Goal: Task Accomplishment & Management: Manage account settings

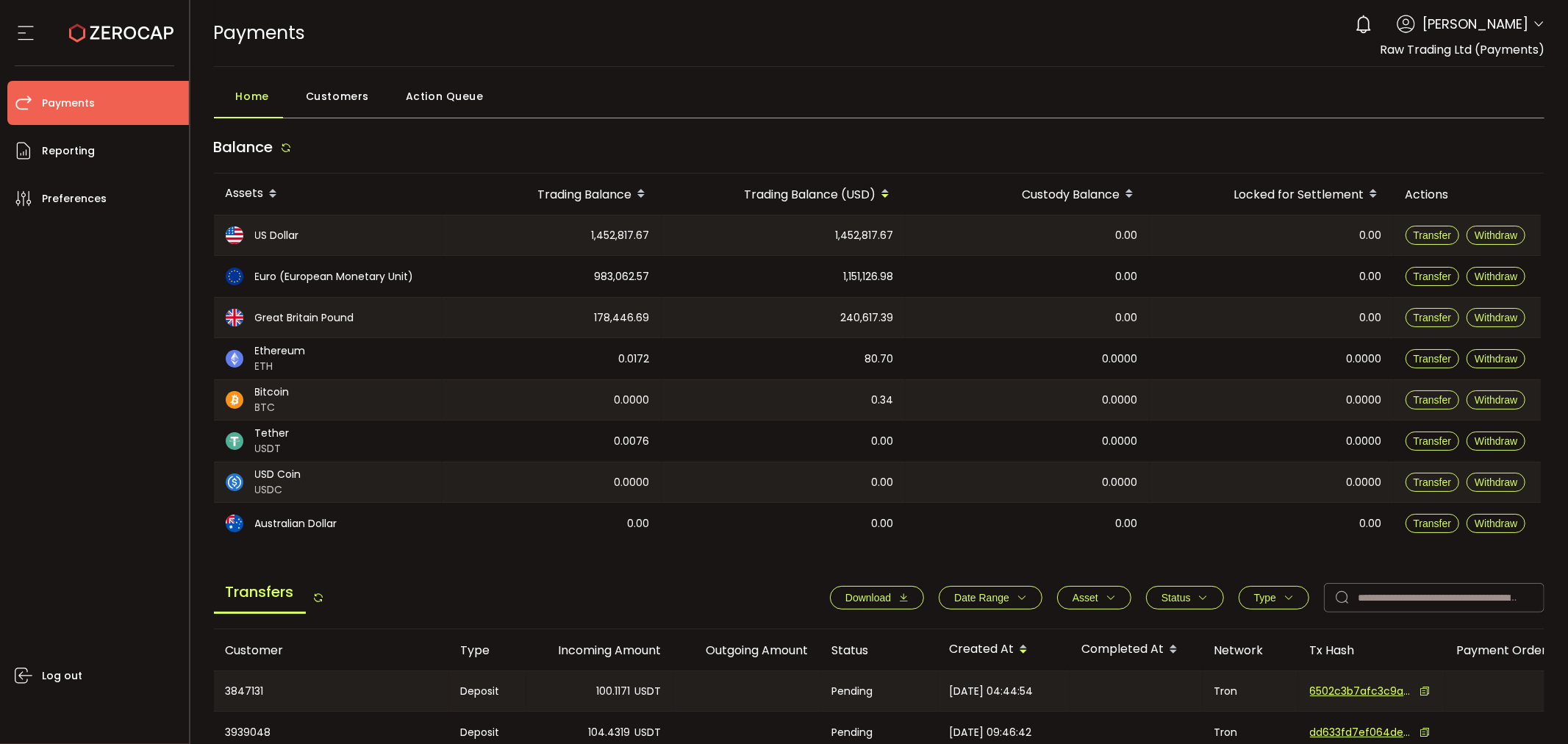
click at [1525, 29] on div "0 [PERSON_NAME] Account Raw Trading Ltd (Payments) (dcf236) Capital Point Tradi…" at bounding box center [1446, 24] width 197 height 32
click at [1533, 27] on icon at bounding box center [1539, 24] width 12 height 12
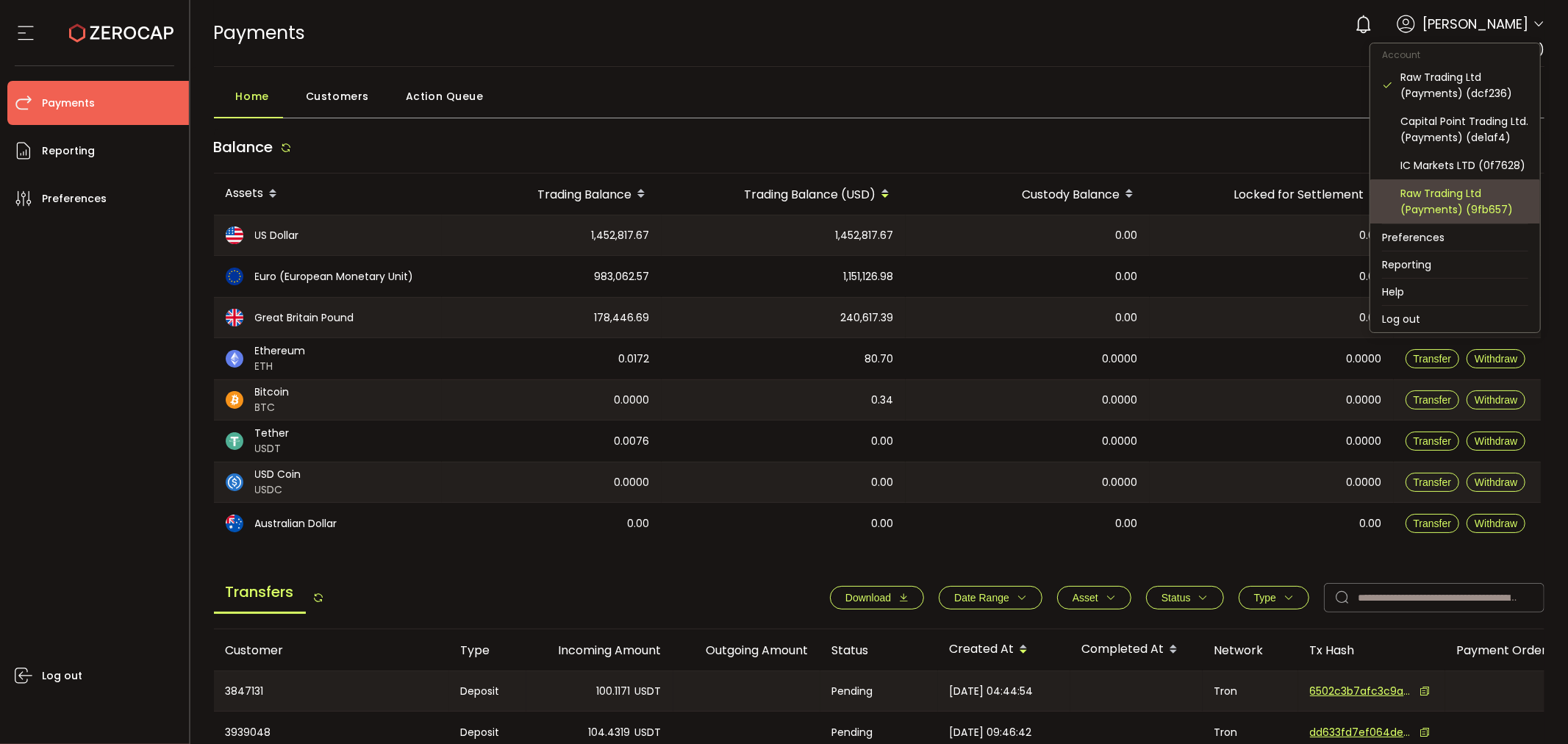
click at [1465, 194] on div "Raw Trading Ltd (Payments) (9fb657)" at bounding box center [1464, 202] width 128 height 32
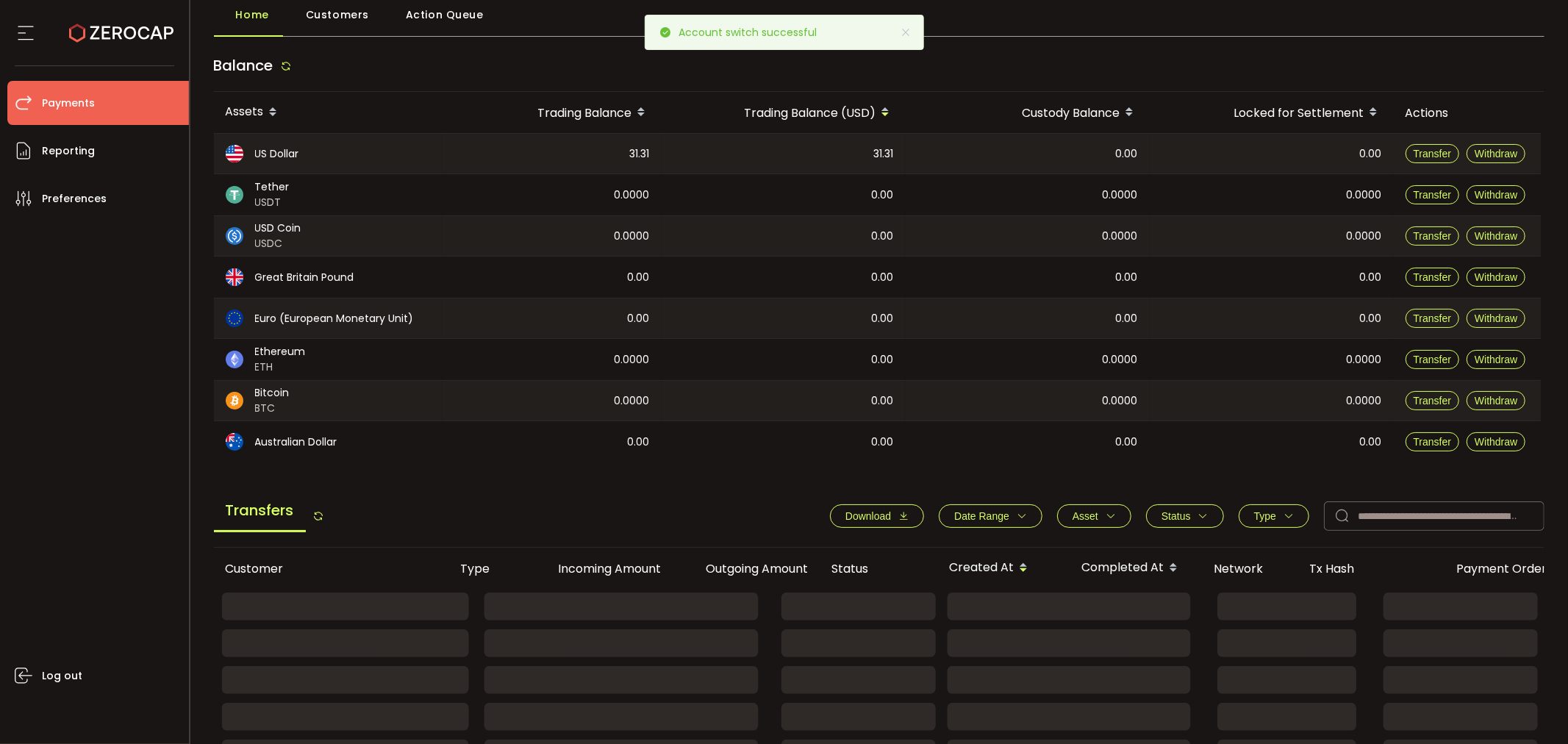
scroll to position [163, 0]
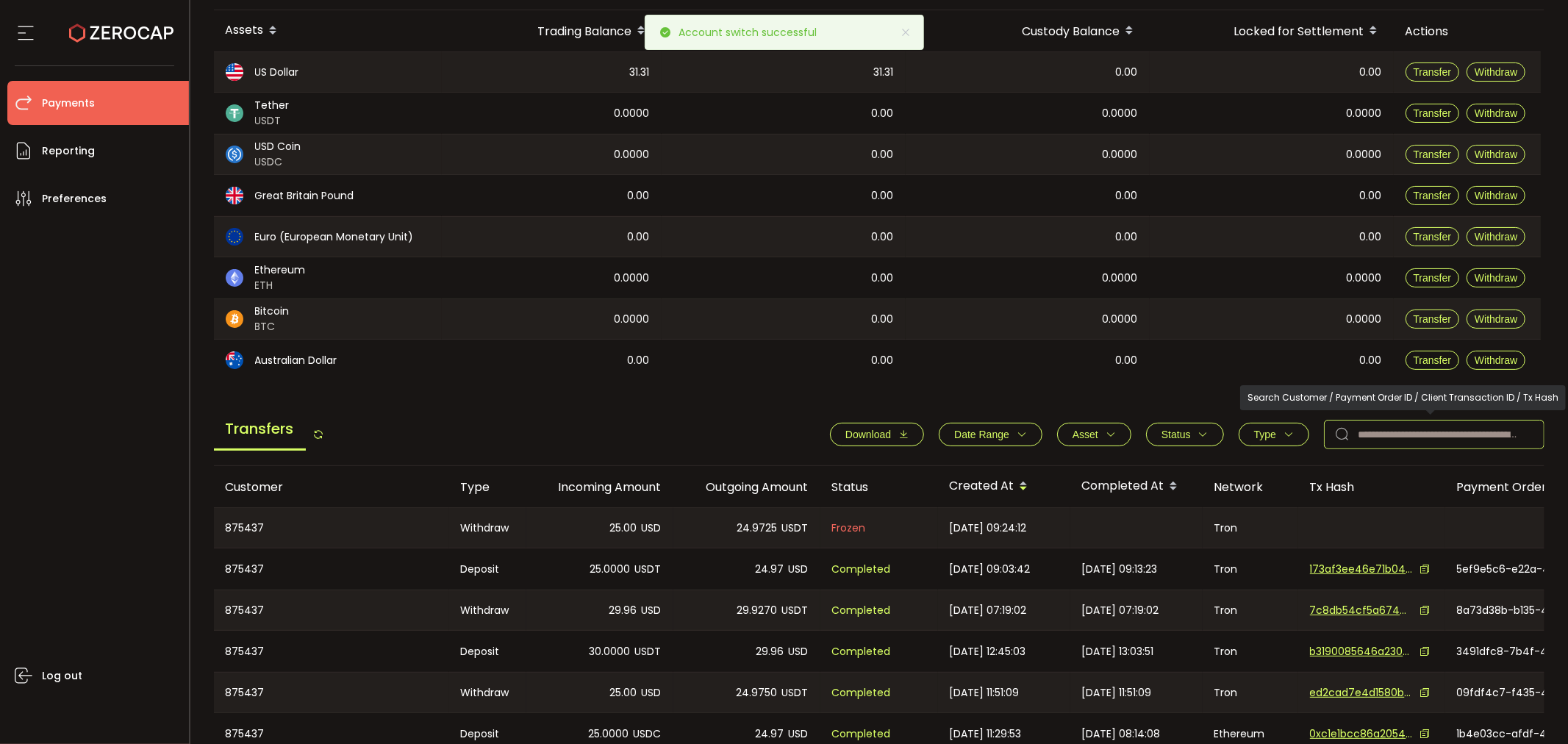
click at [1370, 426] on input "text" at bounding box center [1435, 434] width 221 height 29
paste input "*******"
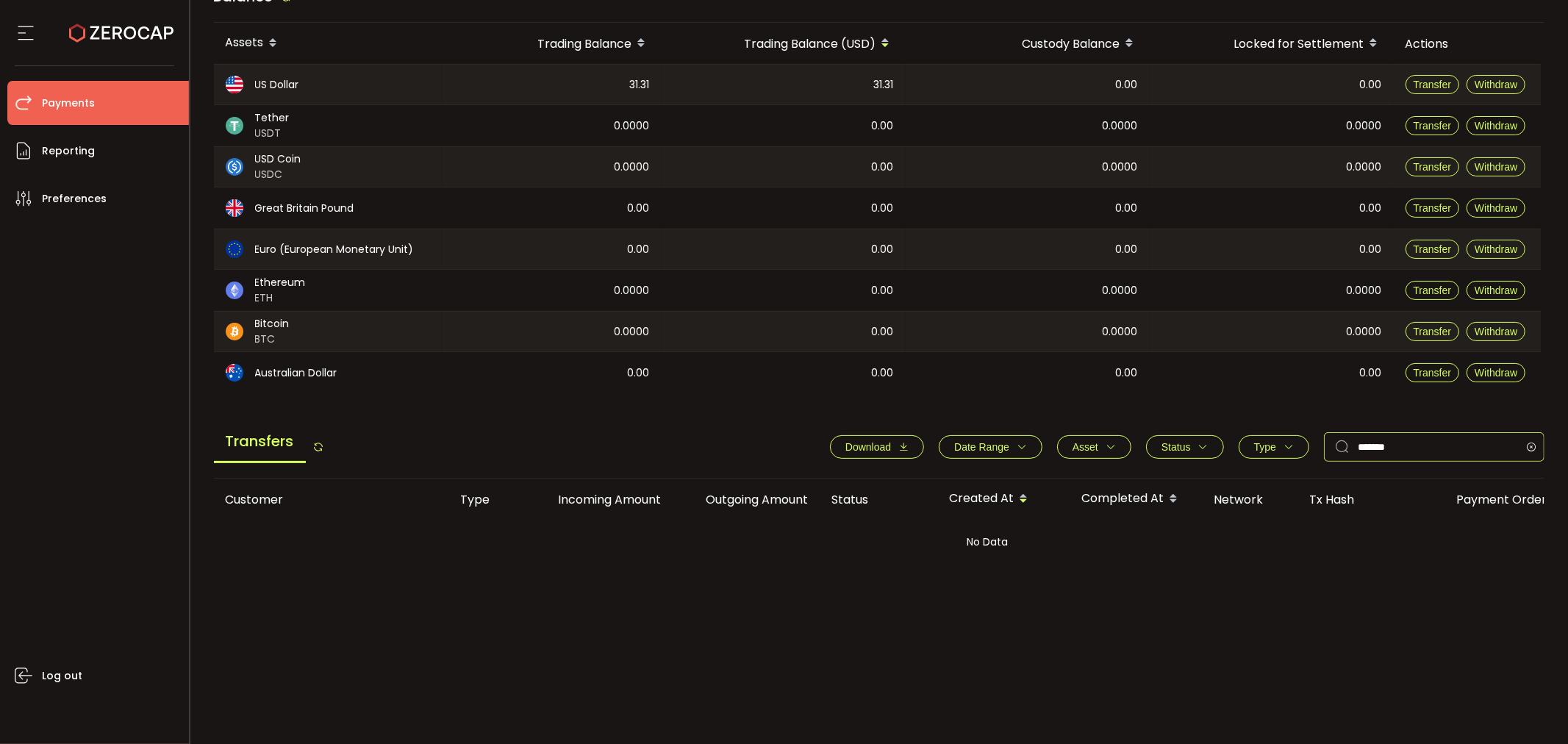
scroll to position [0, 0]
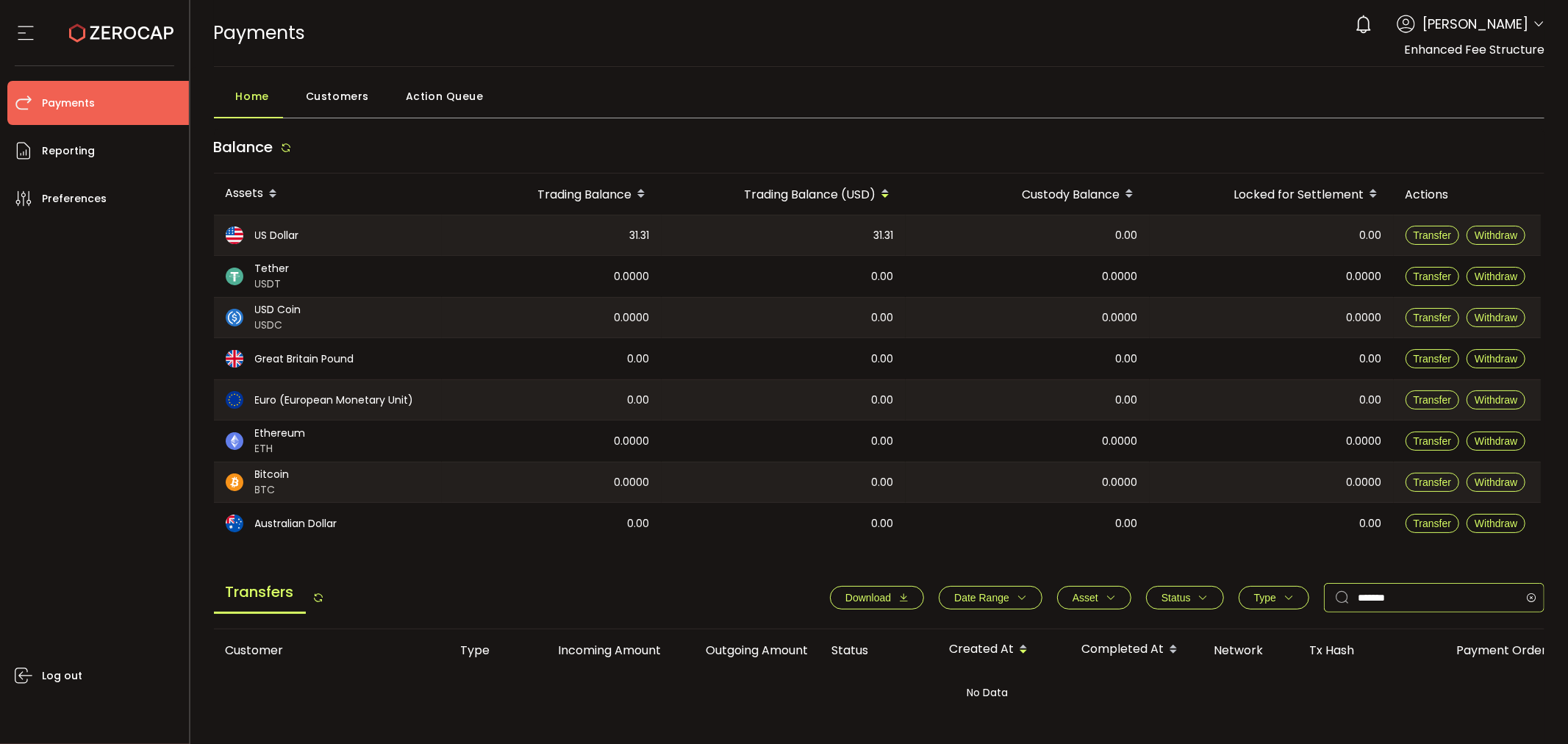
type input "*******"
click at [1523, 30] on span "[PERSON_NAME]" at bounding box center [1476, 23] width 106 height 20
click at [1533, 27] on icon at bounding box center [1539, 24] width 12 height 12
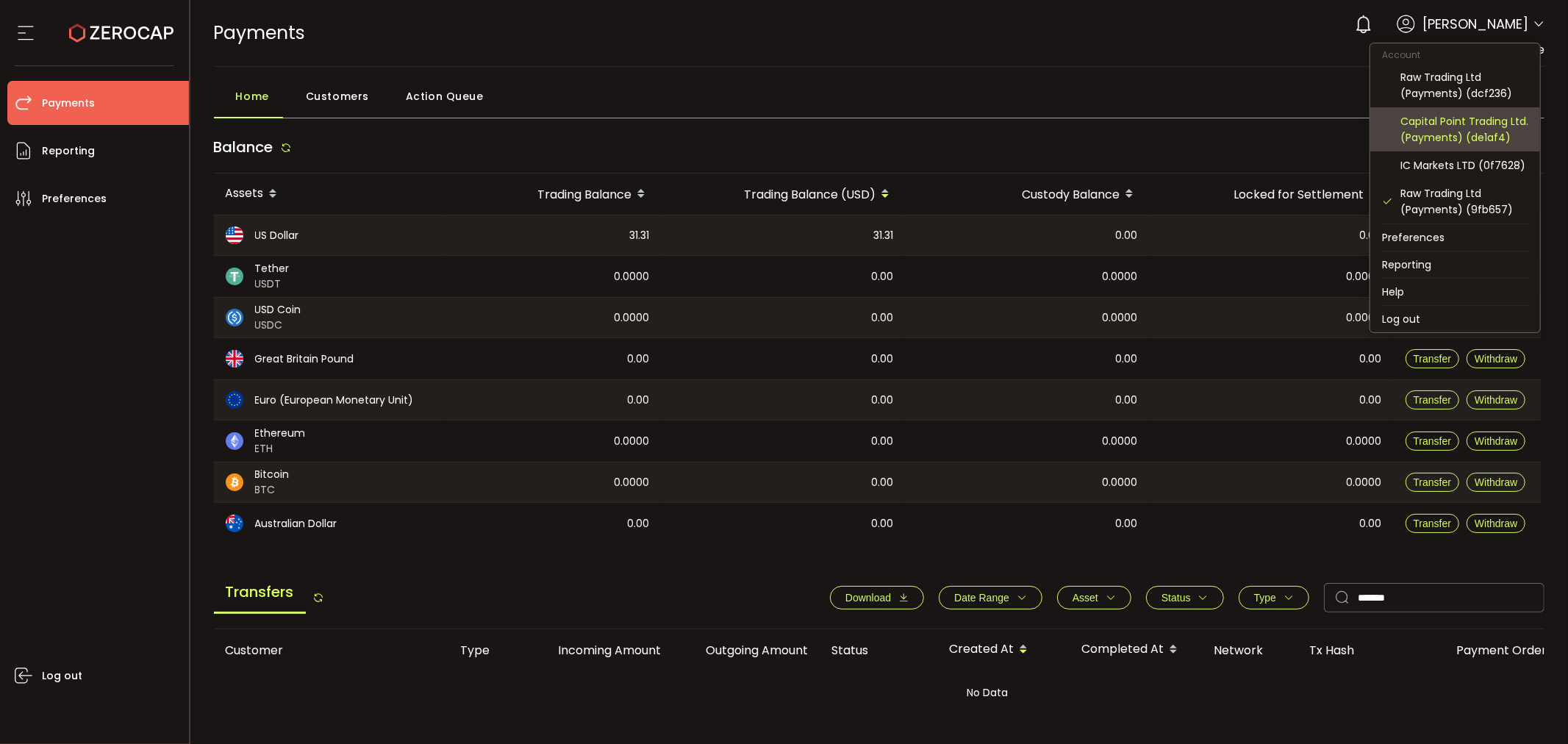
click at [1462, 135] on div "Capital Point Trading Ltd. (Payments) (de1af4)" at bounding box center [1464, 129] width 128 height 32
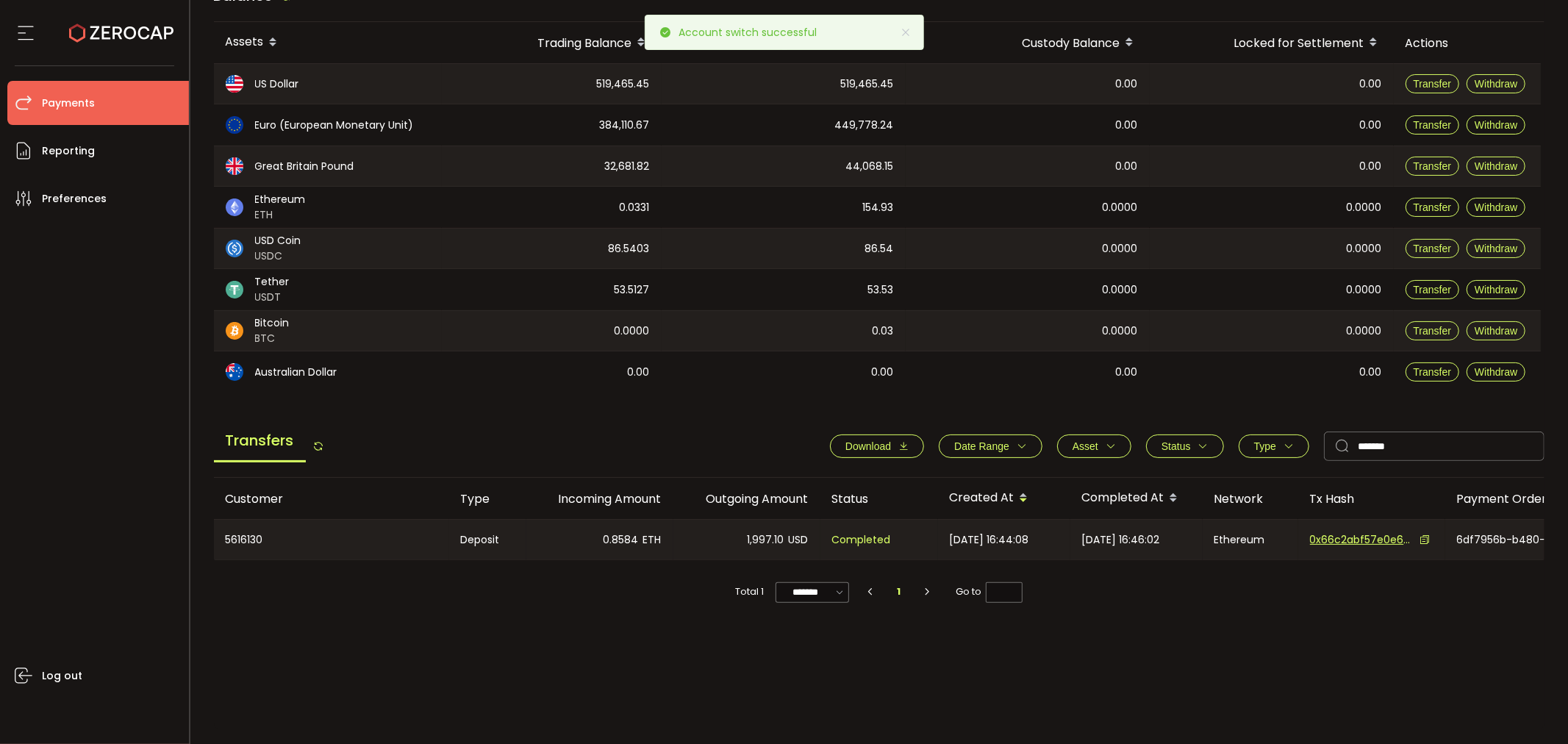
scroll to position [151, 0]
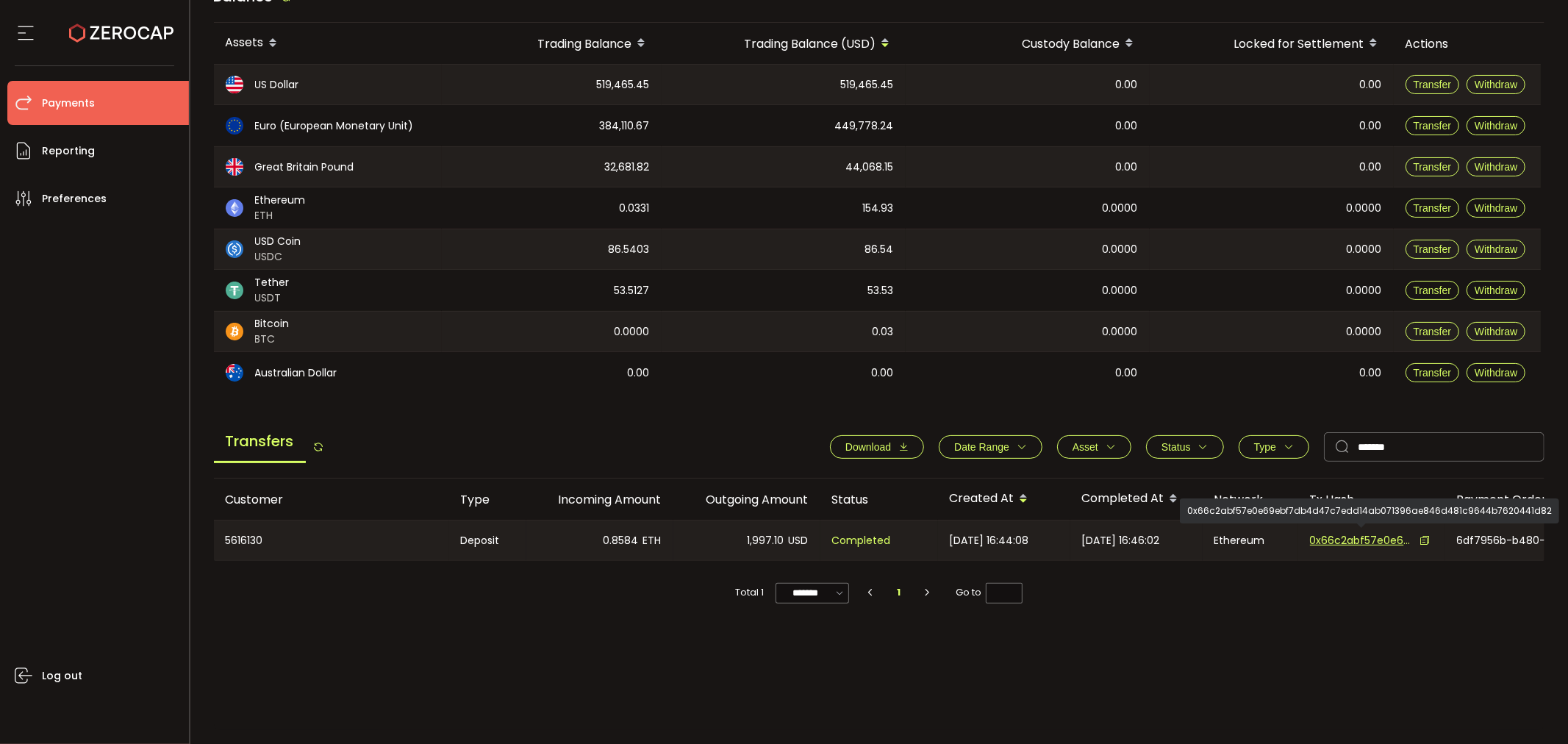
click at [1336, 538] on span "0x66c2abf57e0e69ebf7db4d47c7edd14ab071396ae846d481c9644b7620441d82" at bounding box center [1362, 540] width 103 height 15
